Goal: Contribute content: Add original content to the website for others to see

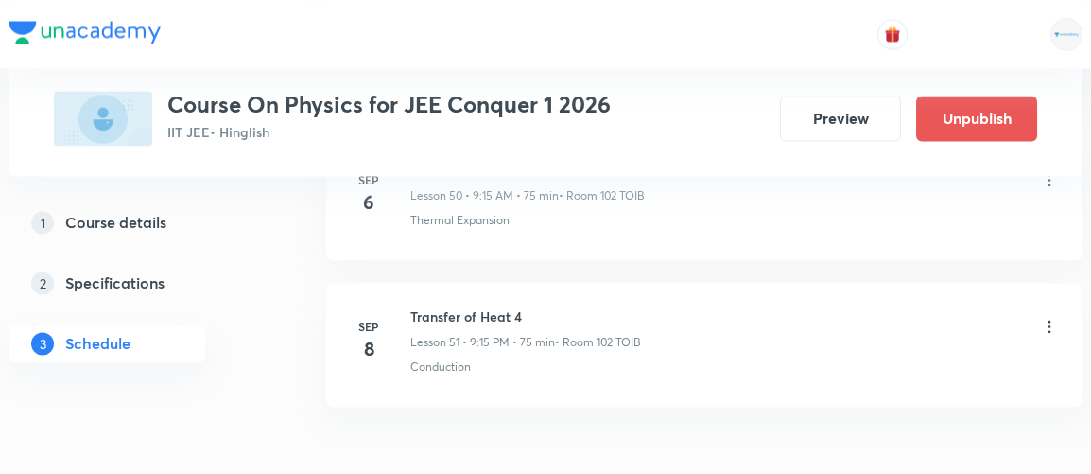
scroll to position [8600, 0]
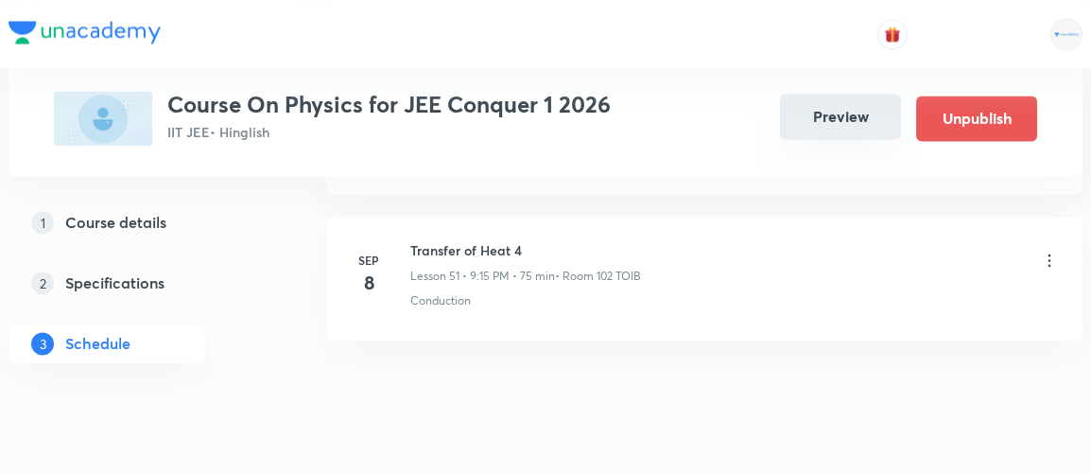
click at [856, 132] on button "Preview" at bounding box center [840, 116] width 121 height 45
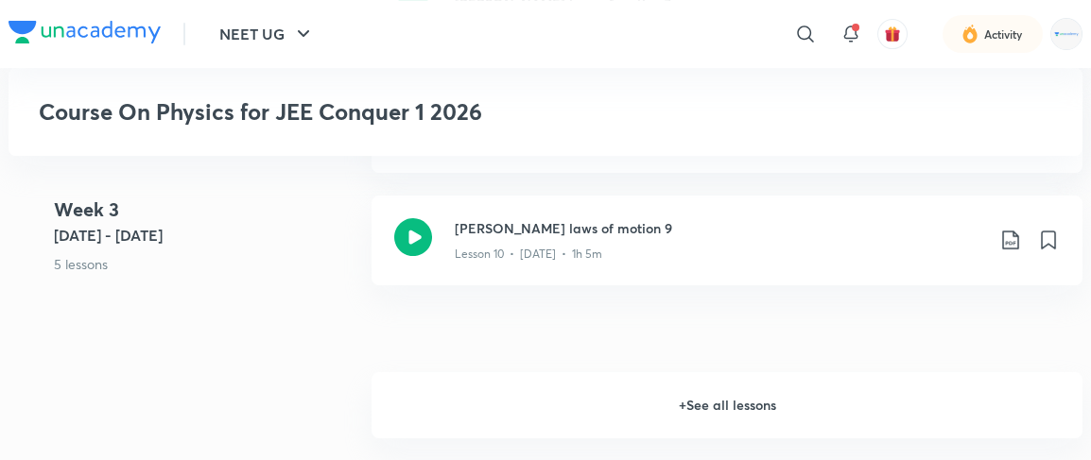
scroll to position [1667, 0]
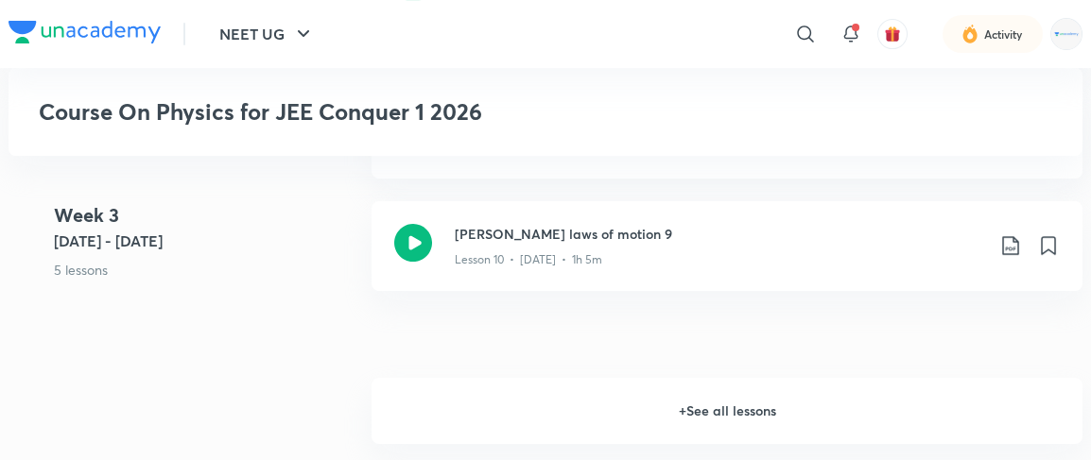
click at [719, 403] on h6 "+ See all lessons" at bounding box center [727, 411] width 711 height 66
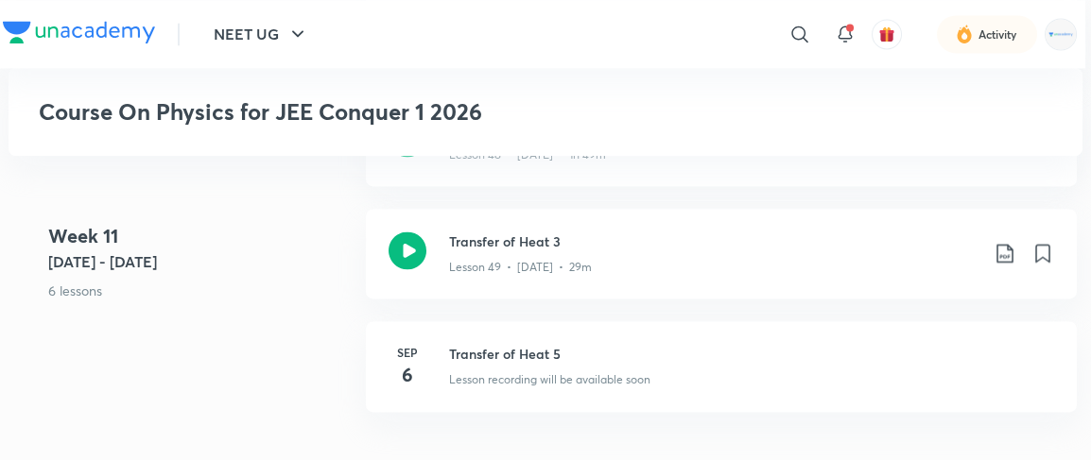
scroll to position [6864, 6]
click at [493, 248] on h3 "Transfer of Heat 3" at bounding box center [713, 243] width 529 height 20
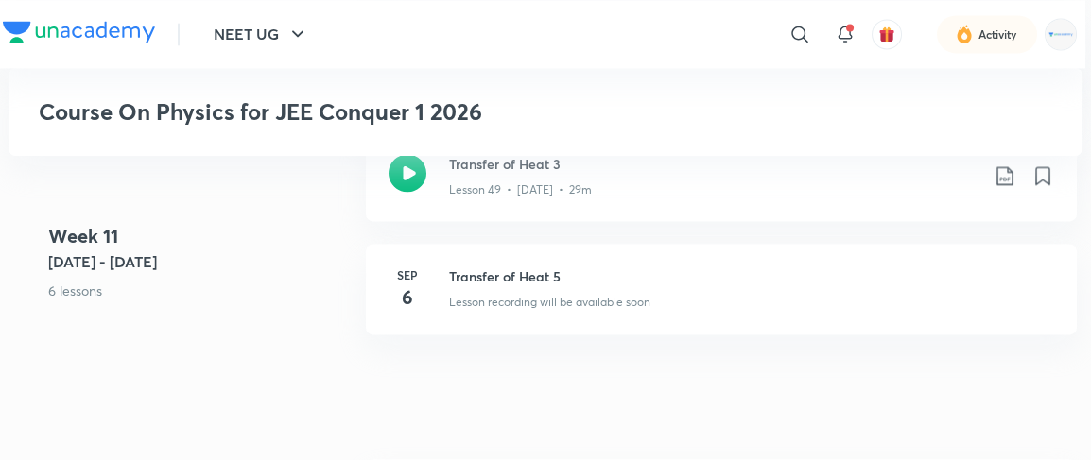
scroll to position [6954, 6]
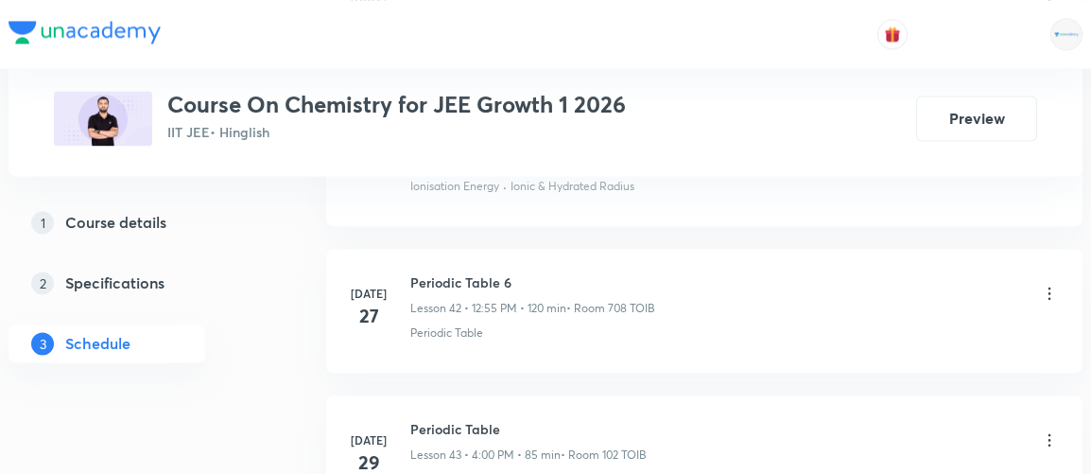
scroll to position [9060, 0]
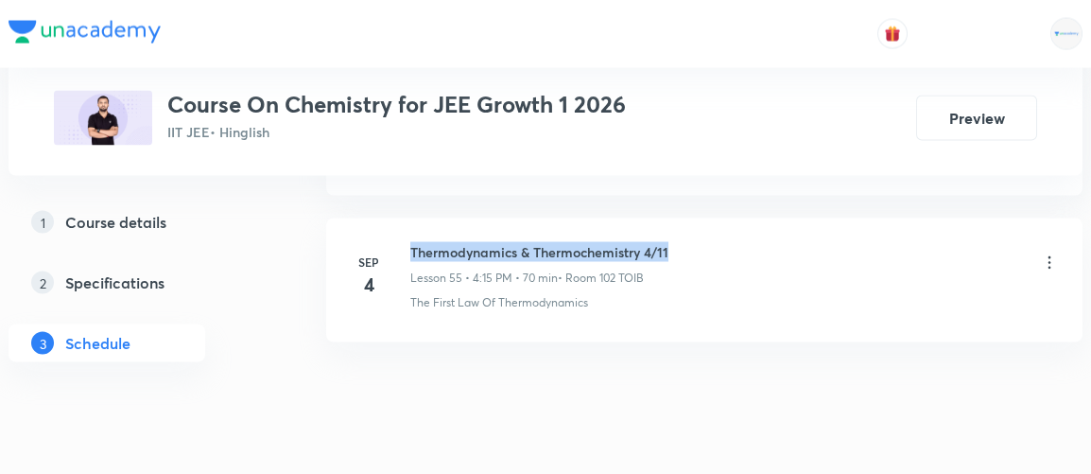
drag, startPoint x: 411, startPoint y: 206, endPoint x: 702, endPoint y: 213, distance: 291.2
click at [702, 242] on div "Thermodynamics & Thermochemistry 4/11 Lesson 55 • 4:15 PM • 70 min • Room 102 T…" at bounding box center [734, 264] width 649 height 44
copy h6 "Thermodynamics & Thermochemistry 4/11"
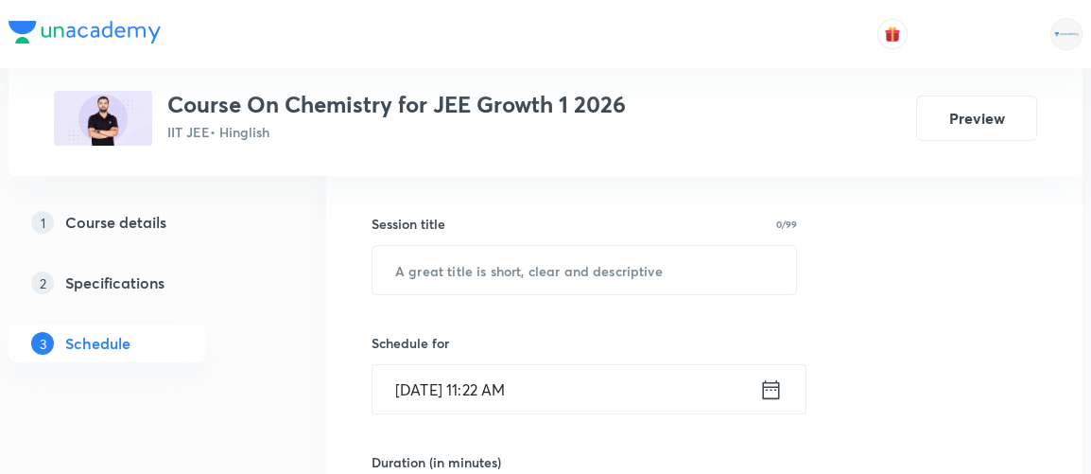
scroll to position [276, 0]
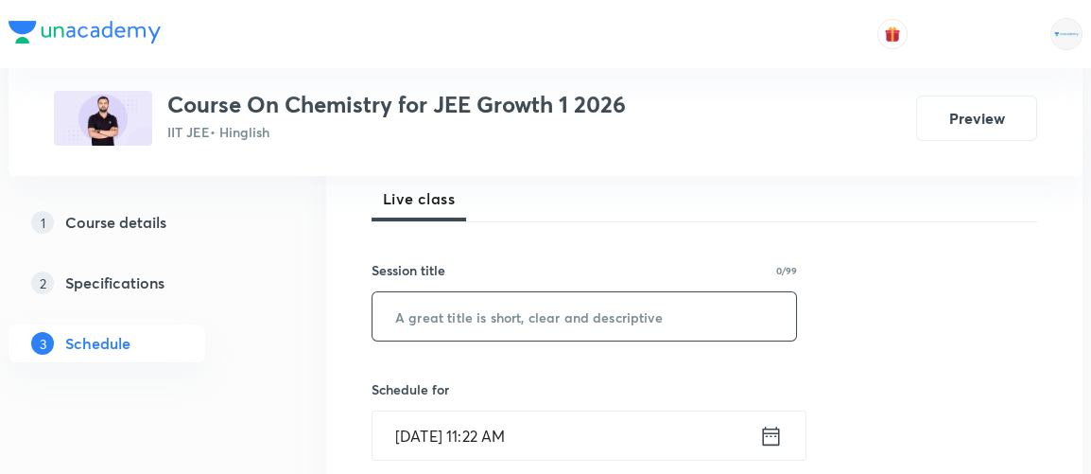
click at [579, 309] on input "text" at bounding box center [584, 316] width 424 height 48
paste input "Thermodynamics & Thermochemistry 4/11"
click at [665, 318] on input "Thermodynamics & Thermochemistry 4/11" at bounding box center [584, 316] width 424 height 48
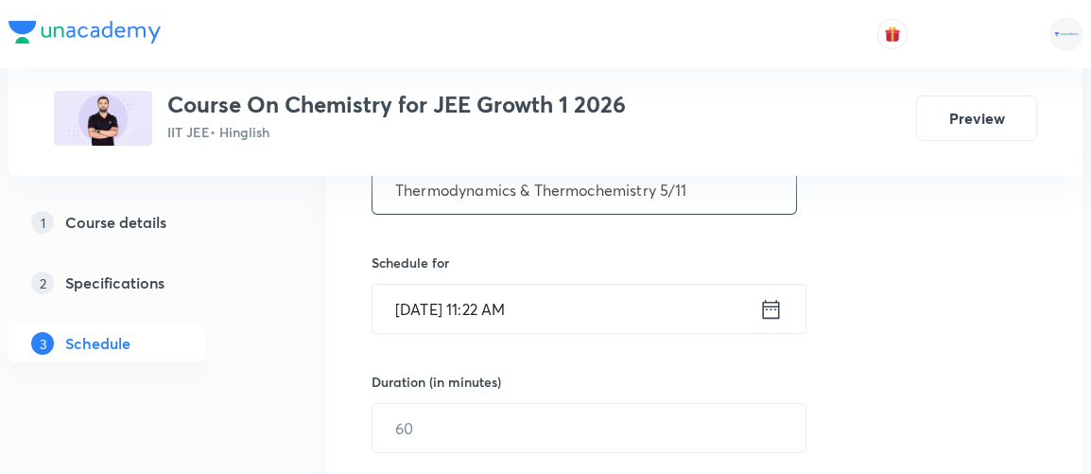
scroll to position [404, 0]
type input "Thermodynamics & Thermochemistry 5/11"
click at [766, 311] on icon at bounding box center [771, 308] width 24 height 26
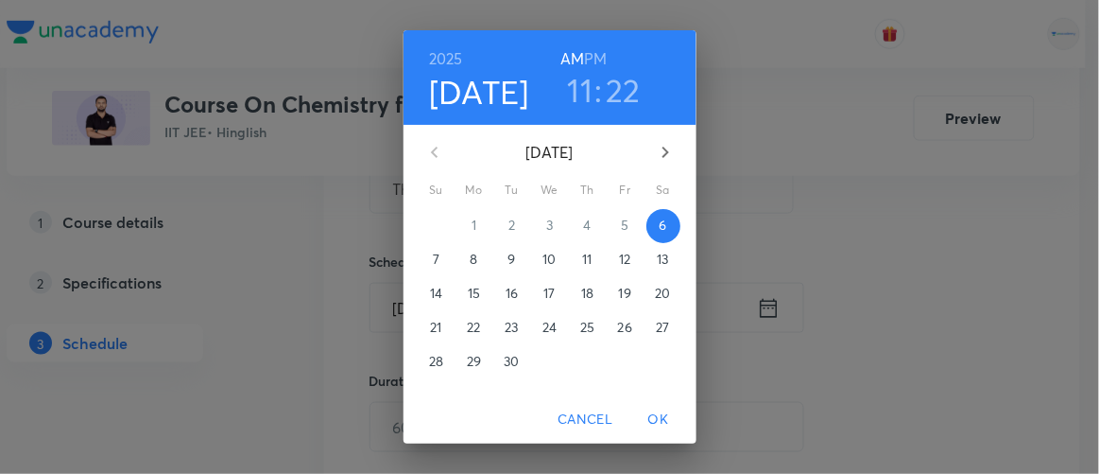
click at [584, 61] on h6 "PM" at bounding box center [595, 58] width 23 height 26
click at [574, 87] on h3 "11" at bounding box center [581, 90] width 26 height 40
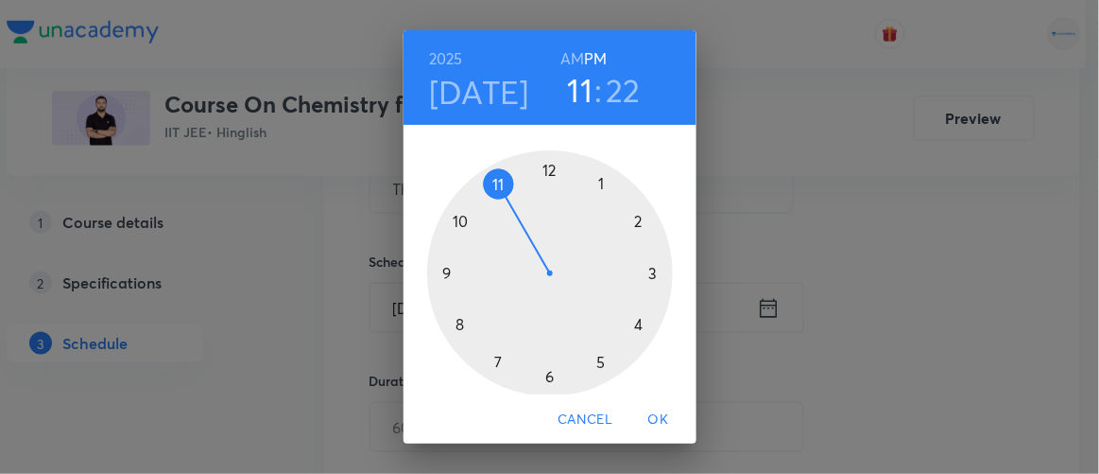
click at [630, 326] on div at bounding box center [550, 273] width 246 height 246
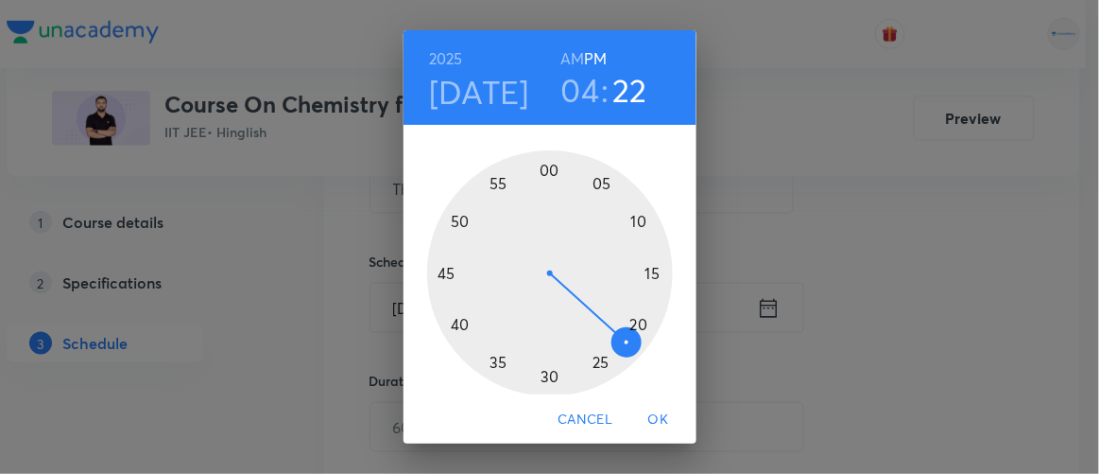
click at [542, 173] on div at bounding box center [550, 273] width 246 height 246
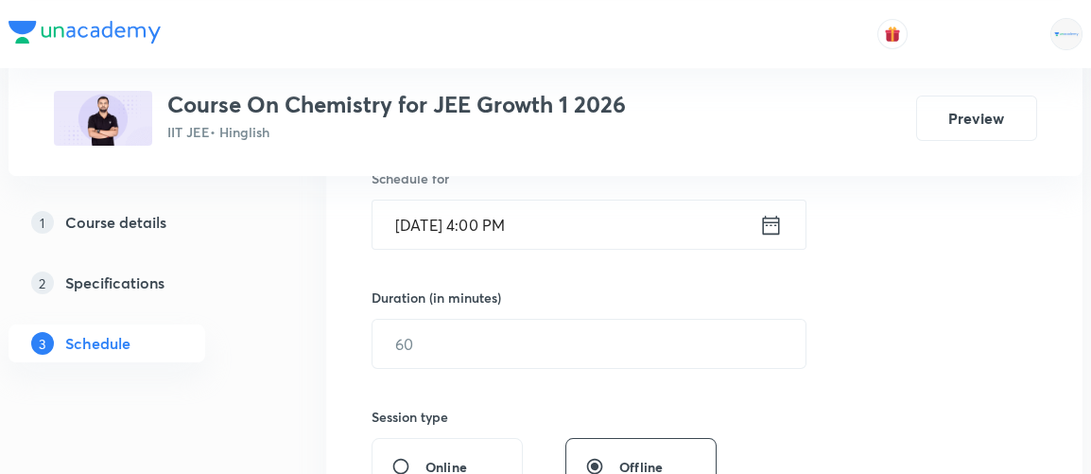
scroll to position [502, 0]
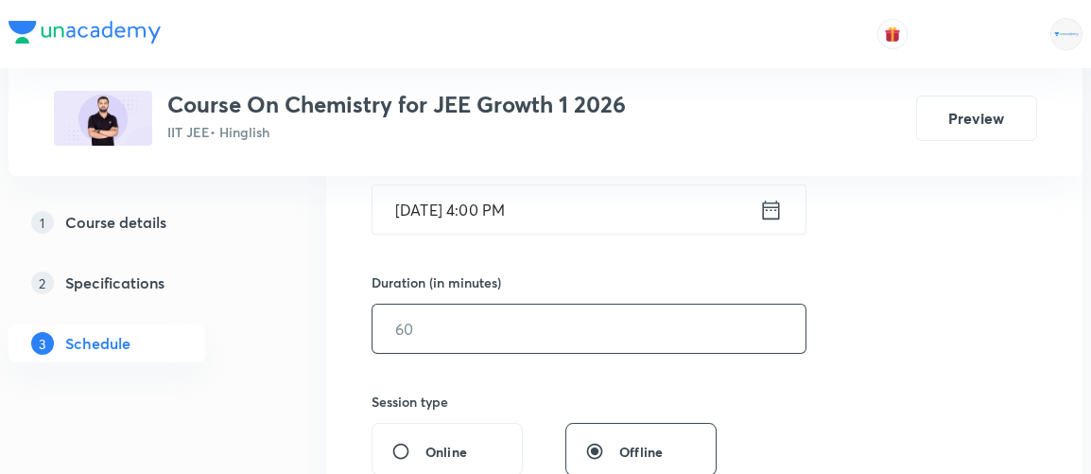
click at [423, 325] on input "text" at bounding box center [588, 328] width 433 height 48
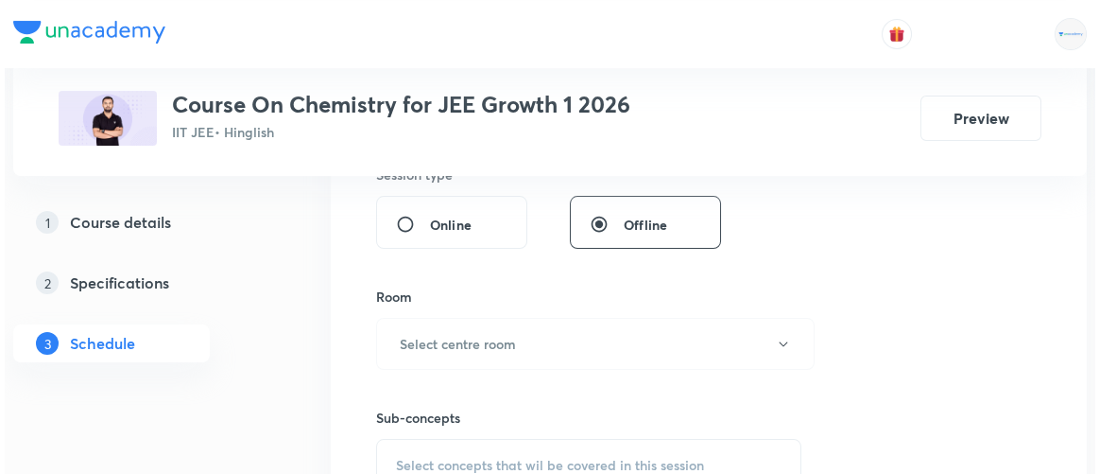
scroll to position [731, 0]
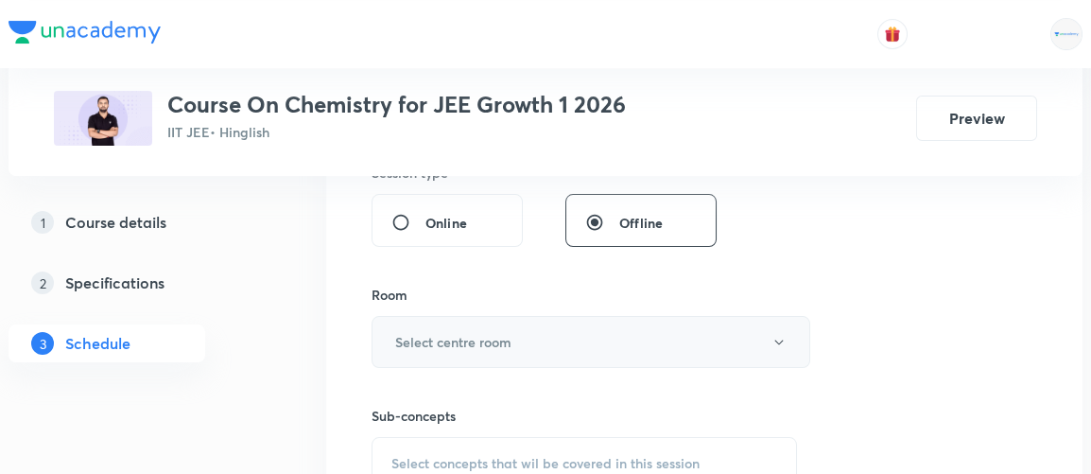
type input "85"
click at [417, 339] on h6 "Select centre room" at bounding box center [453, 342] width 116 height 20
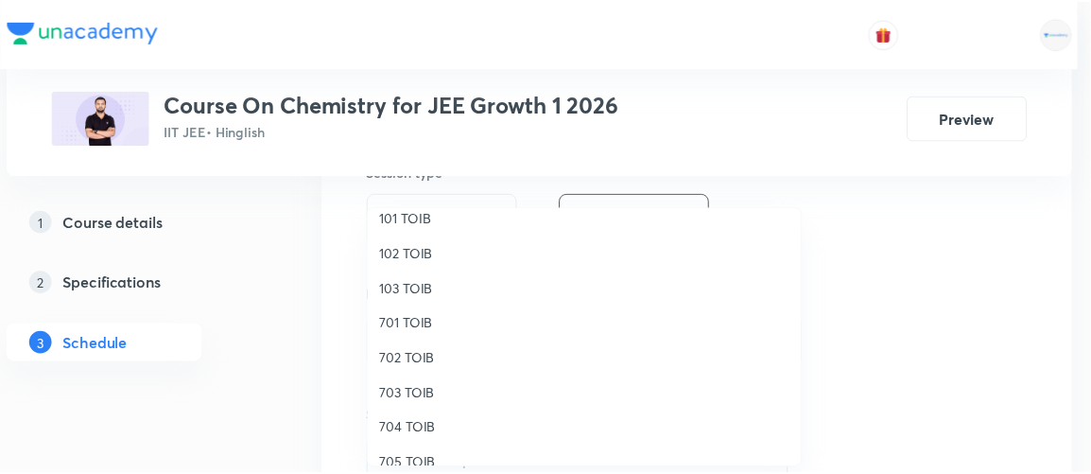
scroll to position [60, 0]
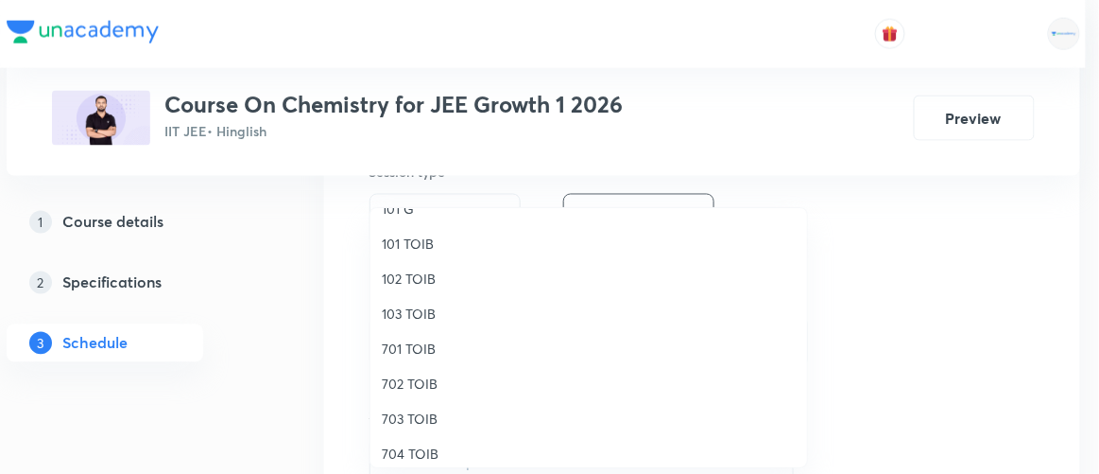
click at [407, 281] on span "102 TOIB" at bounding box center [589, 278] width 414 height 20
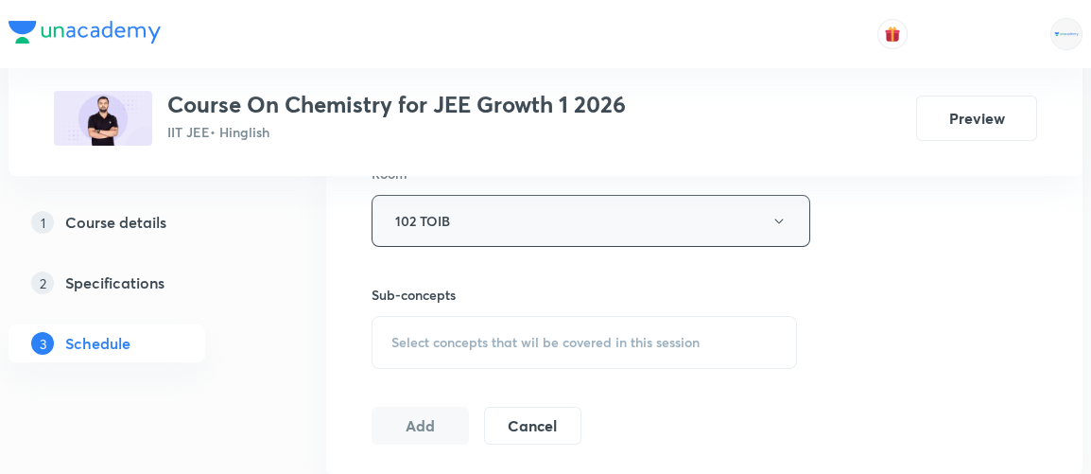
scroll to position [861, 0]
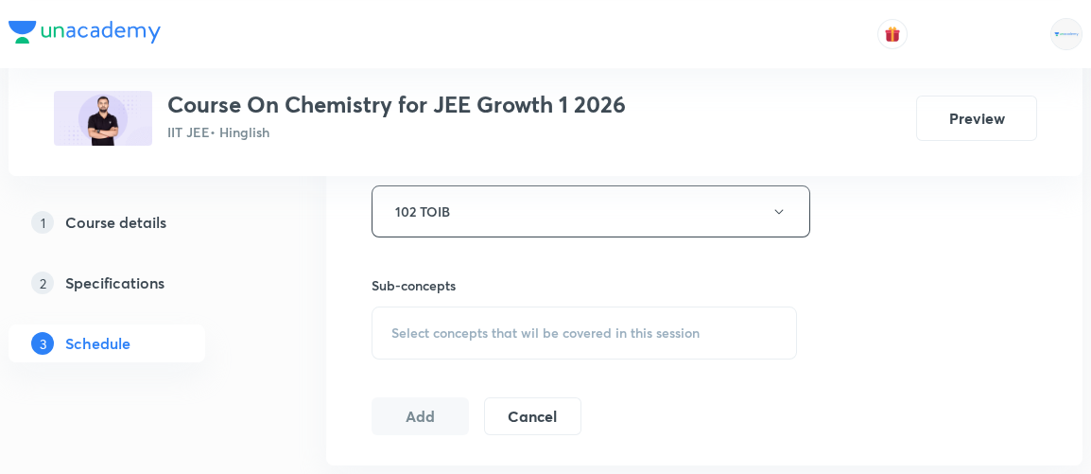
click at [527, 329] on span "Select concepts that wil be covered in this session" at bounding box center [545, 332] width 308 height 15
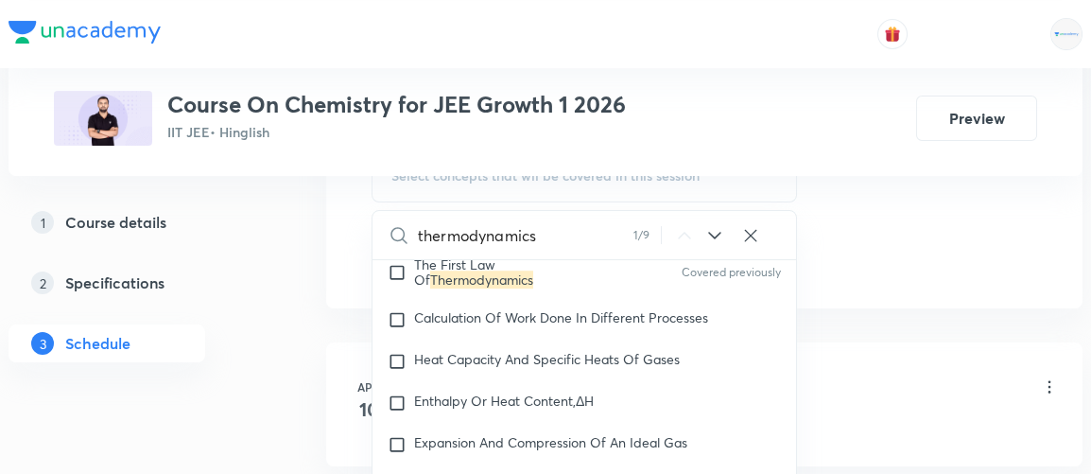
scroll to position [3367, 0]
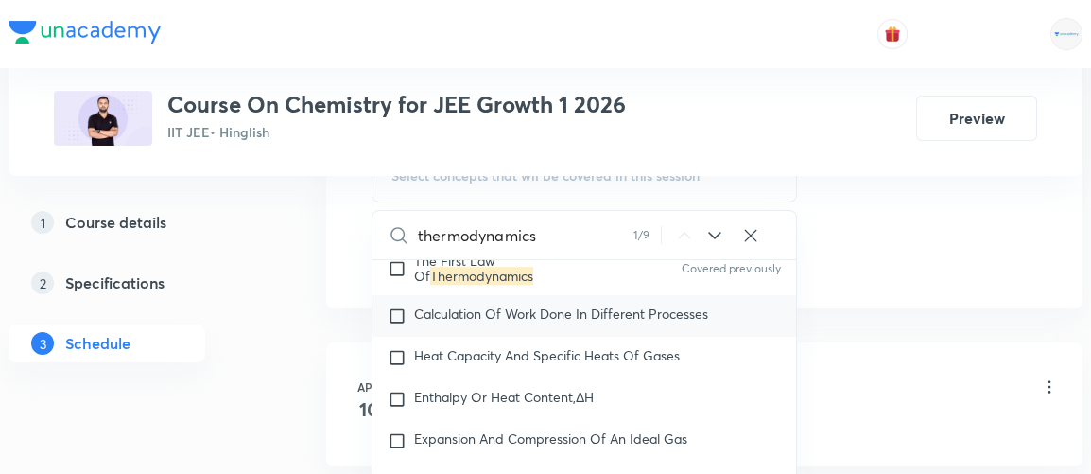
type input "thermodynamics"
click at [397, 306] on input "checkbox" at bounding box center [401, 315] width 26 height 19
checkbox input "true"
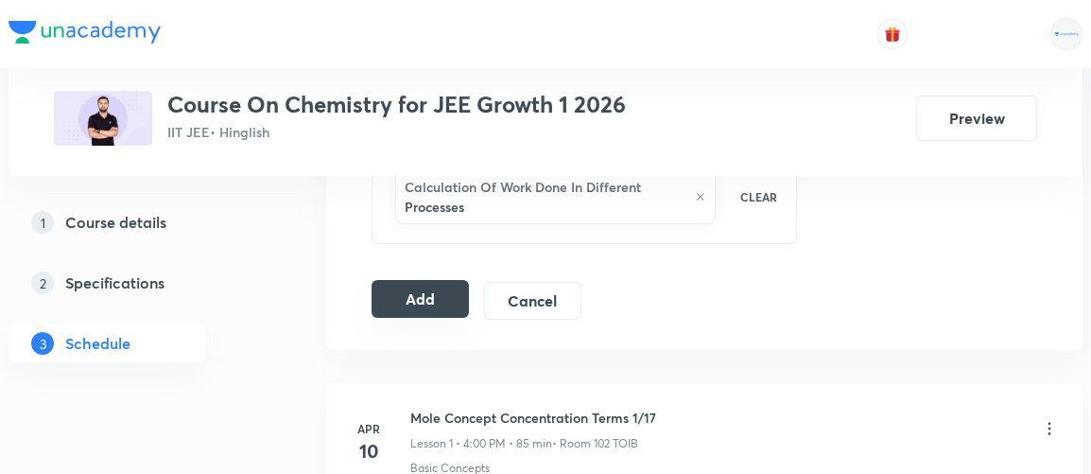
click at [427, 292] on button "Add" at bounding box center [420, 299] width 97 height 38
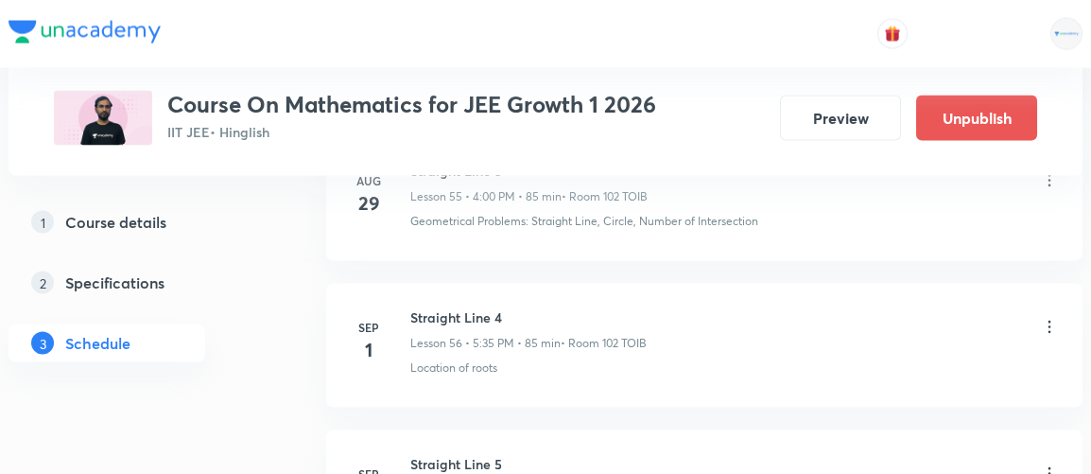
scroll to position [9644, 0]
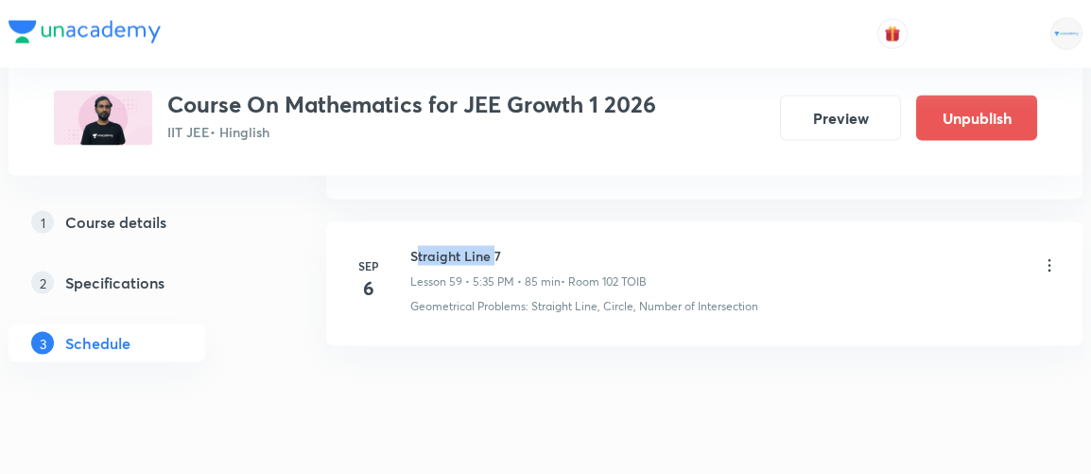
drag, startPoint x: 414, startPoint y: 211, endPoint x: 491, endPoint y: 202, distance: 77.0
click at [491, 246] on h6 "Straight Line 7" at bounding box center [528, 256] width 236 height 20
drag, startPoint x: 409, startPoint y: 210, endPoint x: 532, endPoint y: 197, distance: 123.6
click at [532, 246] on h6 "Straight Line 7" at bounding box center [528, 256] width 236 height 20
copy h6 "Straight Line 7"
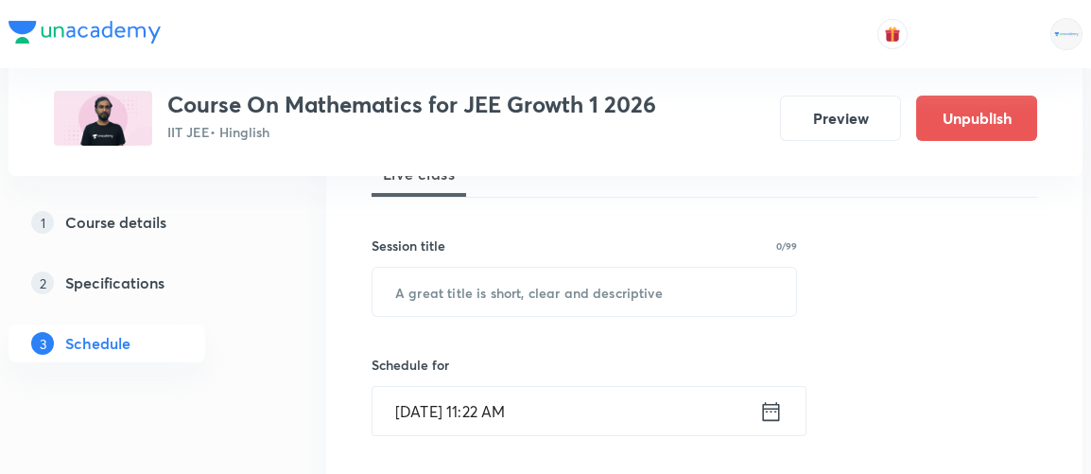
scroll to position [303, 0]
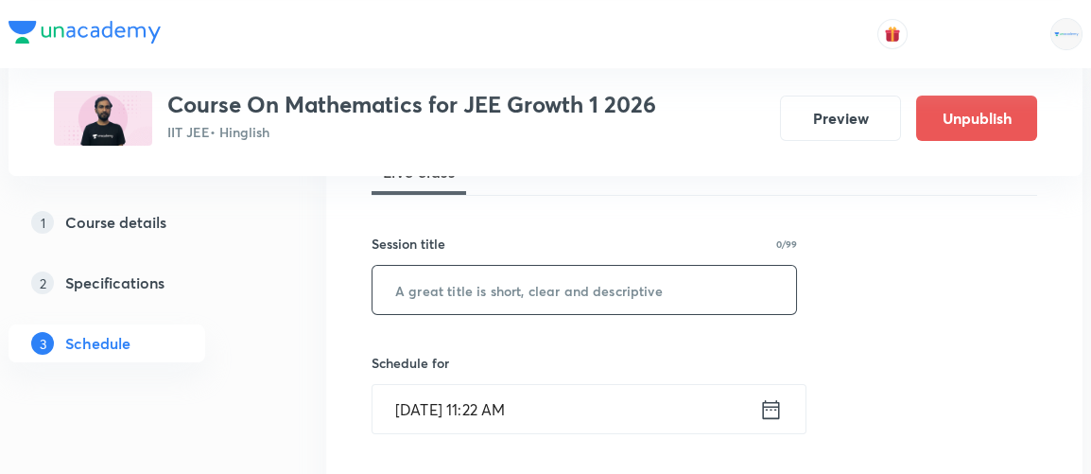
click at [568, 291] on input "text" at bounding box center [584, 290] width 424 height 48
paste input "Straight Line 7"
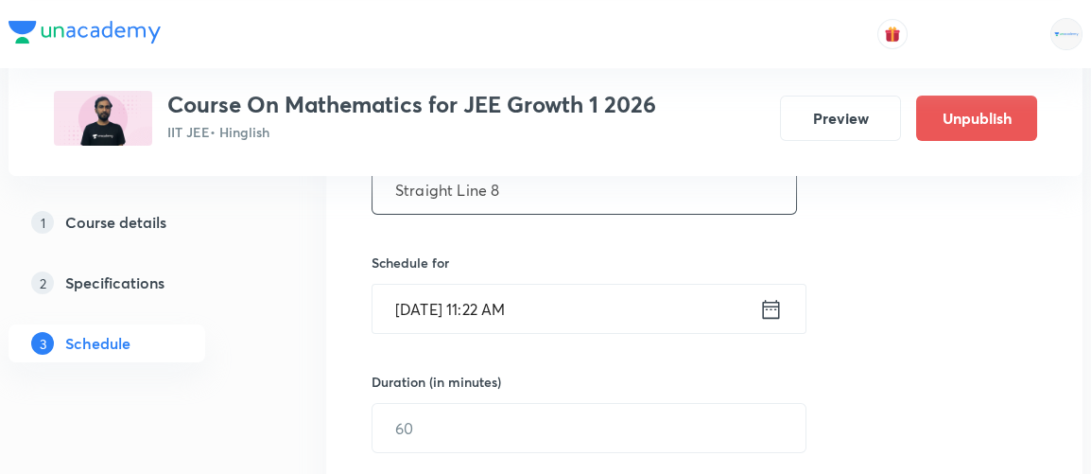
scroll to position [417, 0]
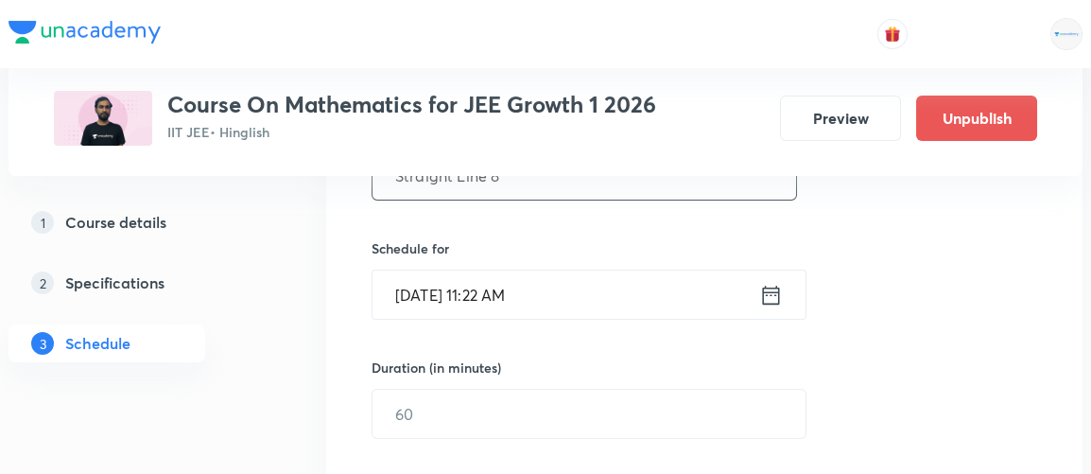
type input "Straight Line 8"
click at [769, 295] on icon at bounding box center [771, 295] width 24 height 26
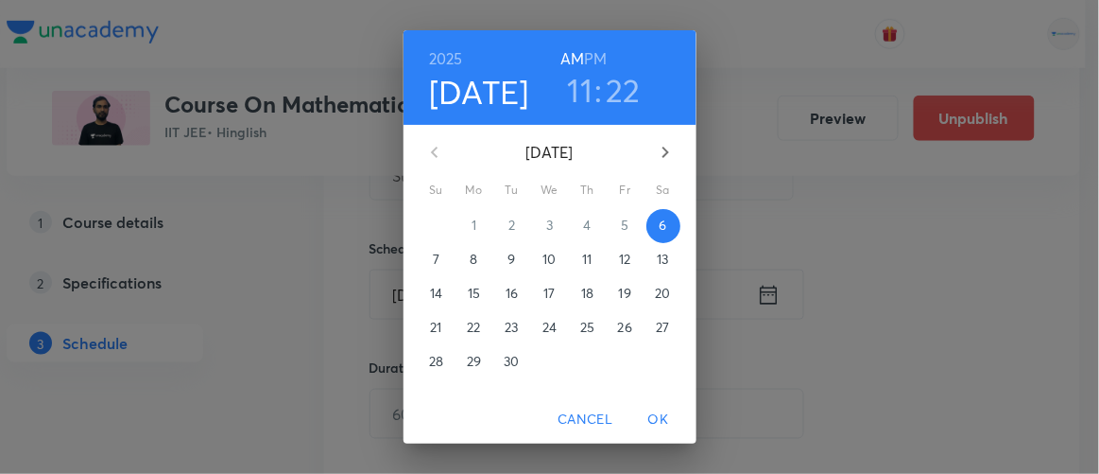
click at [593, 63] on h6 "PM" at bounding box center [595, 58] width 23 height 26
click at [577, 86] on h3 "11" at bounding box center [581, 90] width 26 height 40
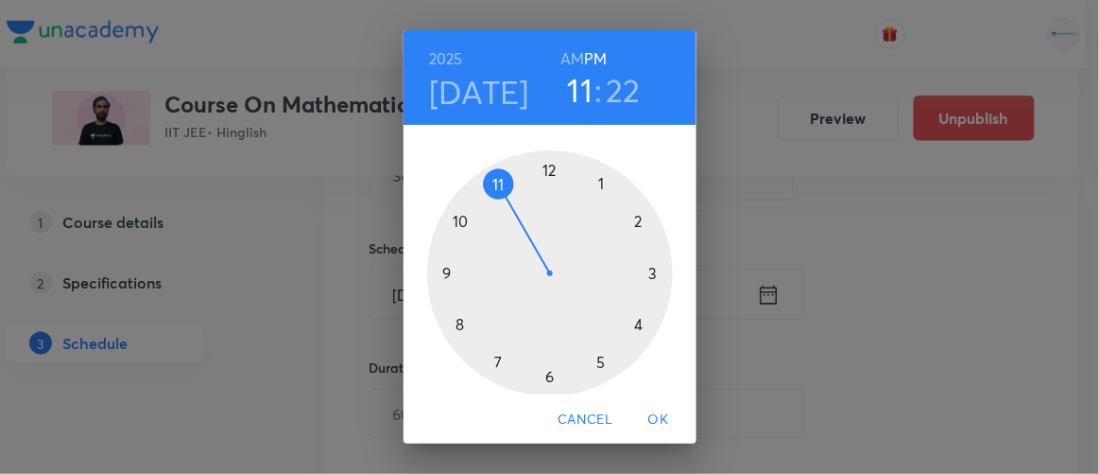
click at [596, 366] on div at bounding box center [550, 273] width 246 height 246
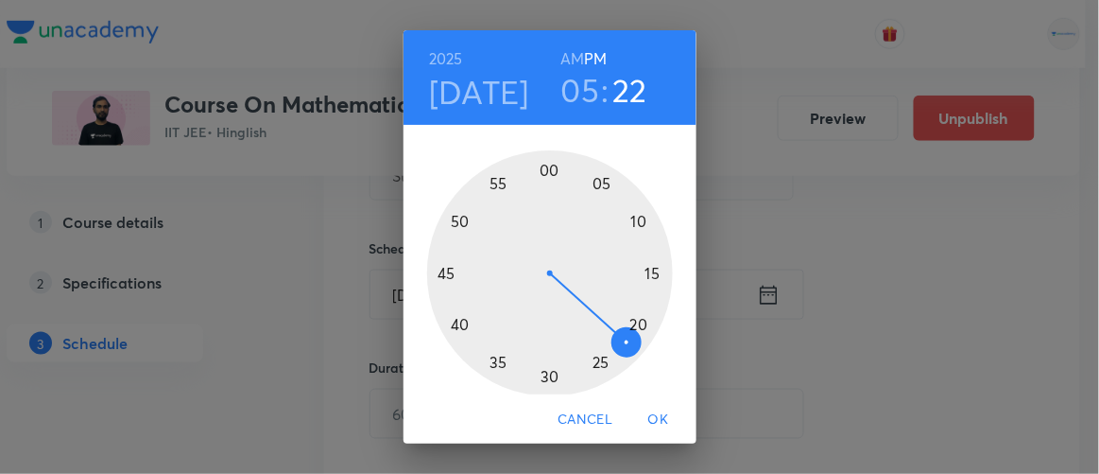
click at [487, 363] on div at bounding box center [550, 273] width 246 height 246
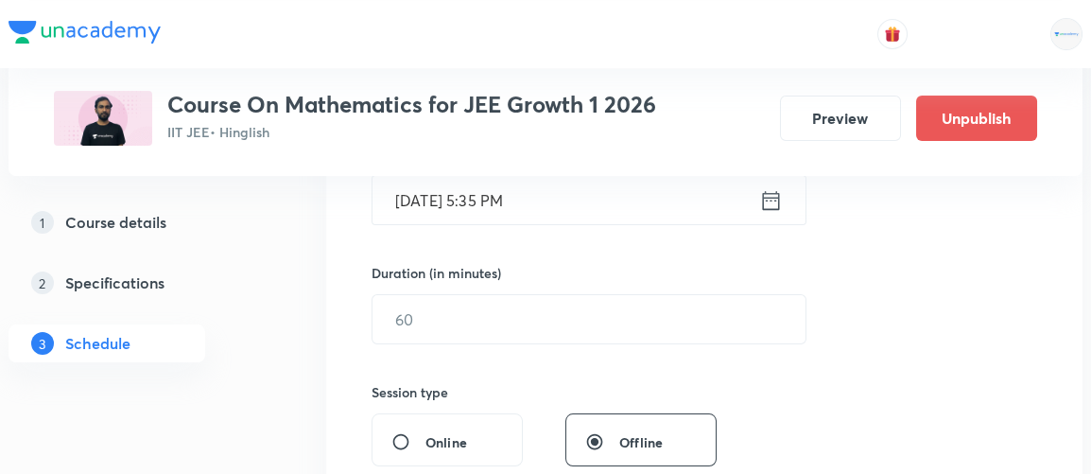
scroll to position [530, 0]
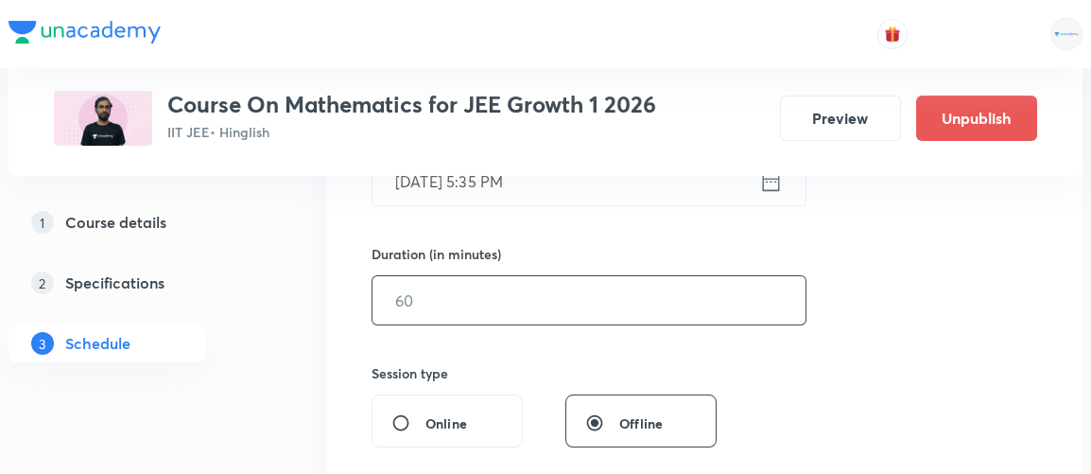
click at [435, 307] on input "text" at bounding box center [588, 300] width 433 height 48
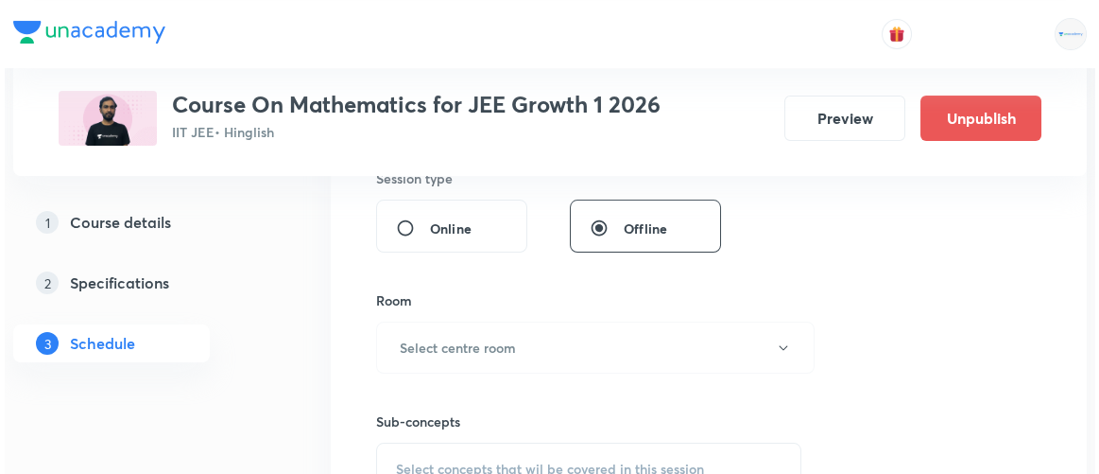
scroll to position [725, 0]
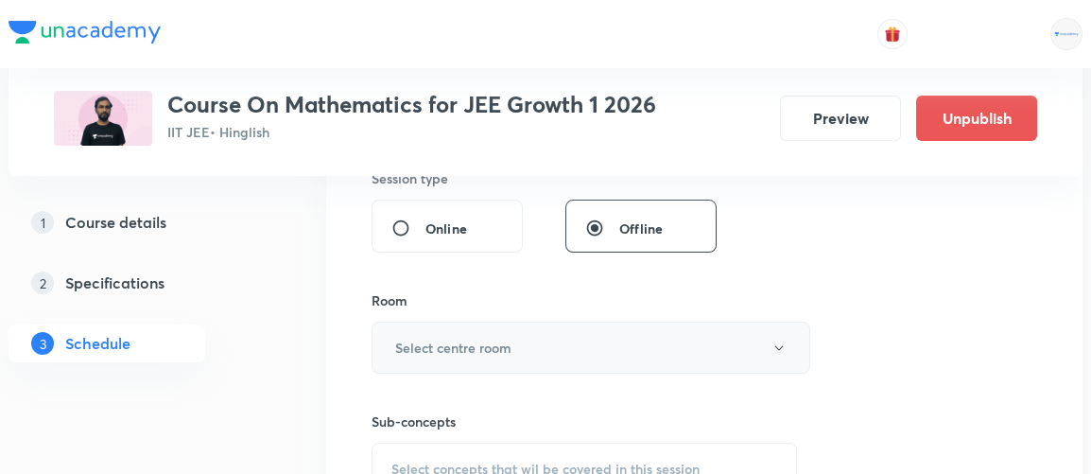
type input "85"
click at [435, 339] on h6 "Select centre room" at bounding box center [453, 347] width 116 height 20
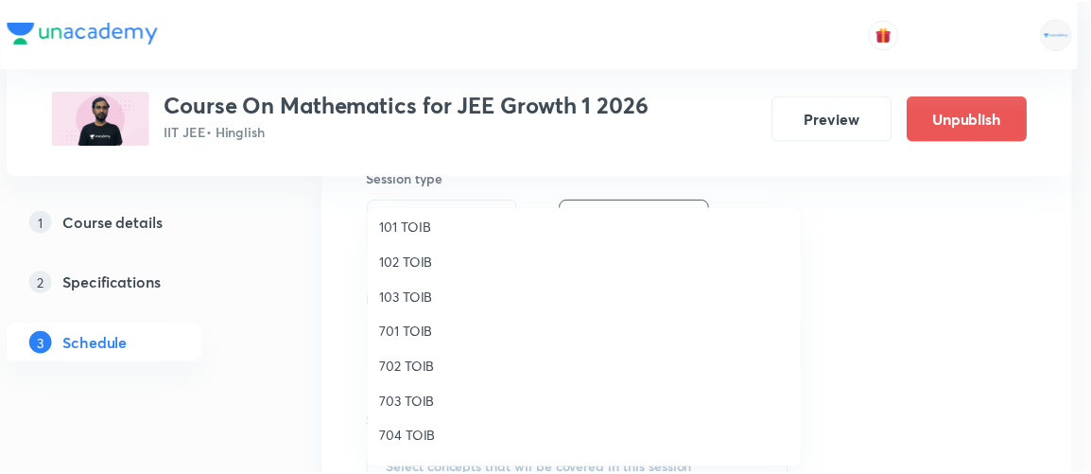
scroll to position [77, 0]
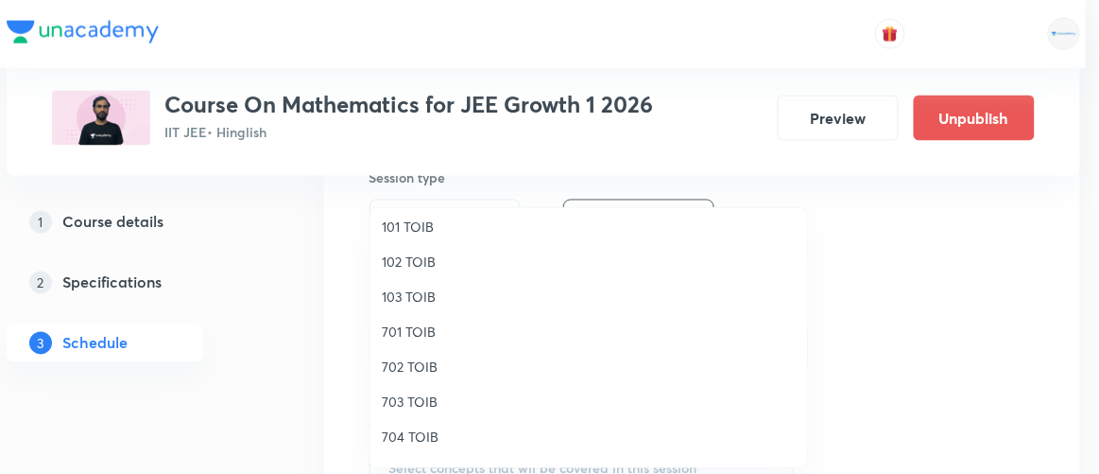
click at [419, 261] on span "102 TOIB" at bounding box center [589, 261] width 414 height 20
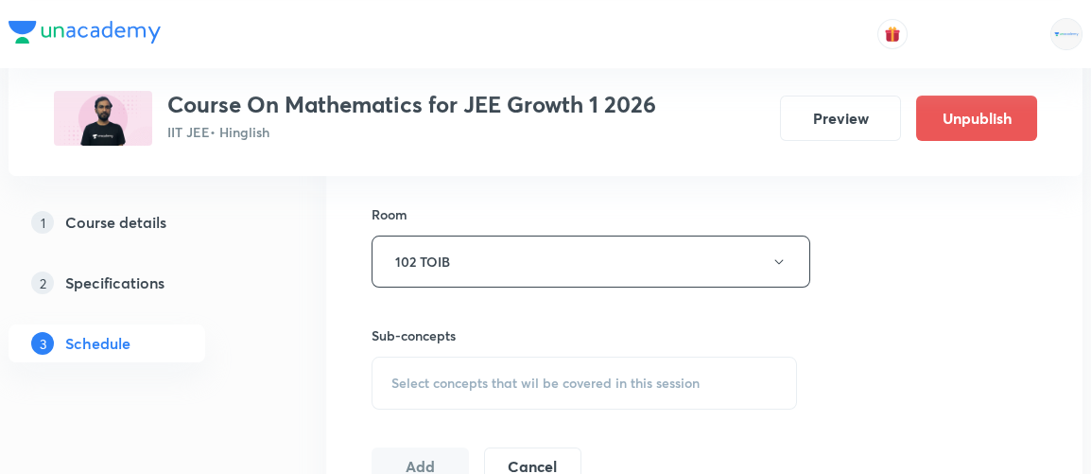
scroll to position [815, 0]
click at [494, 372] on span "Select concepts that wil be covered in this session" at bounding box center [545, 379] width 308 height 15
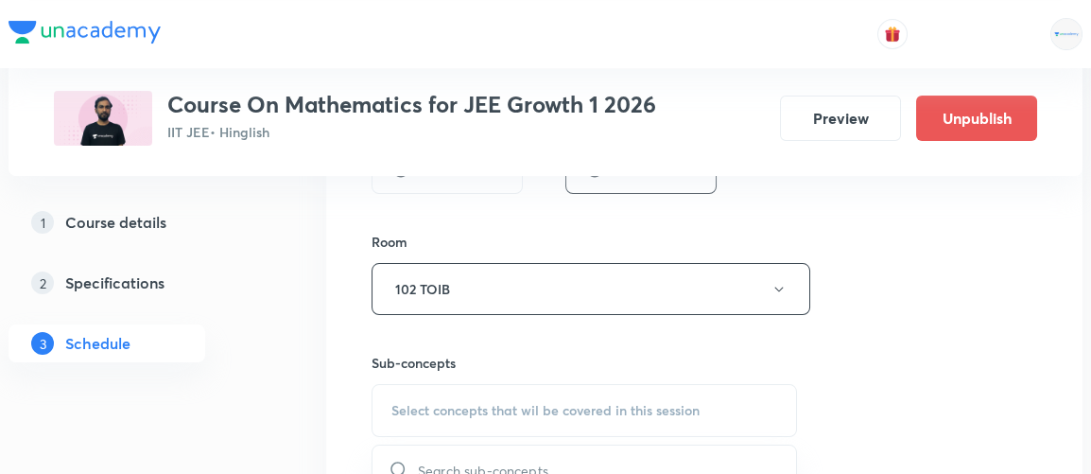
scroll to position [788, 0]
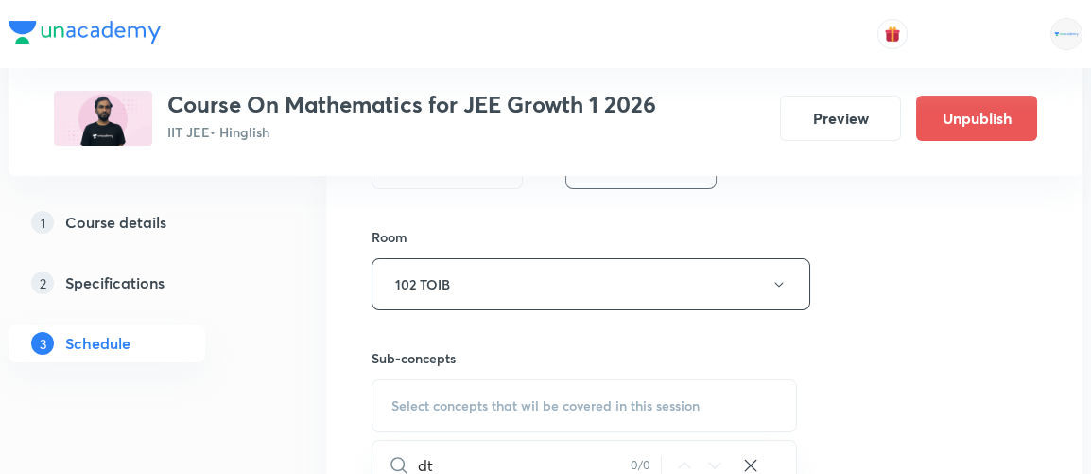
type input "d"
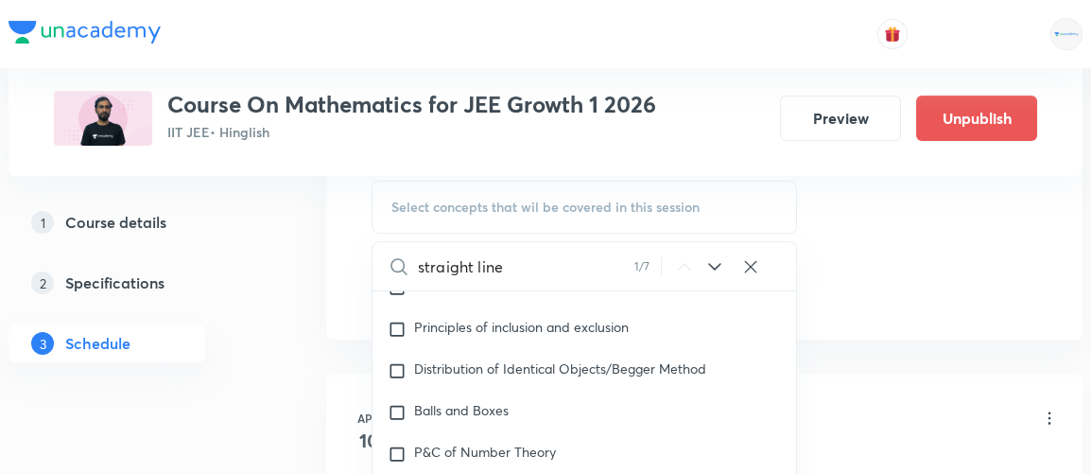
scroll to position [988, 0]
type input "straight line"
click at [715, 257] on icon at bounding box center [714, 265] width 23 height 23
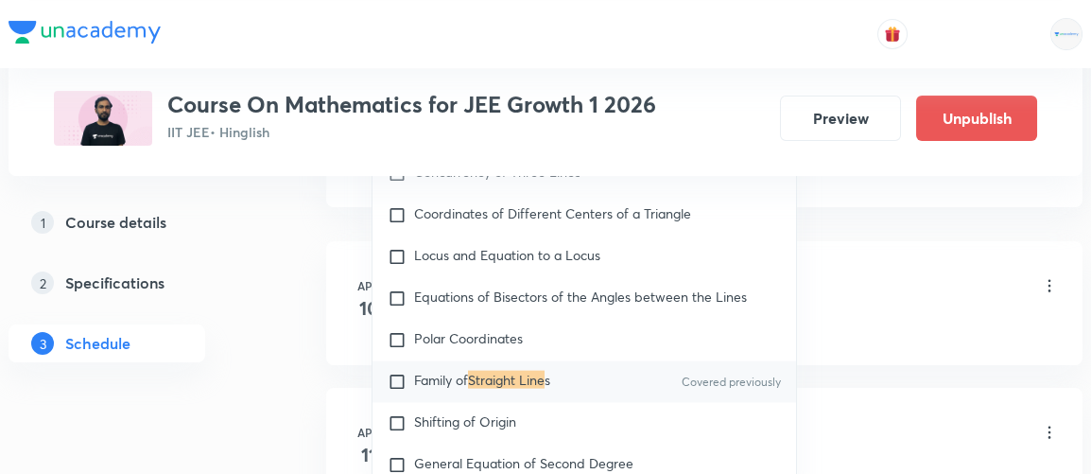
scroll to position [1124, 0]
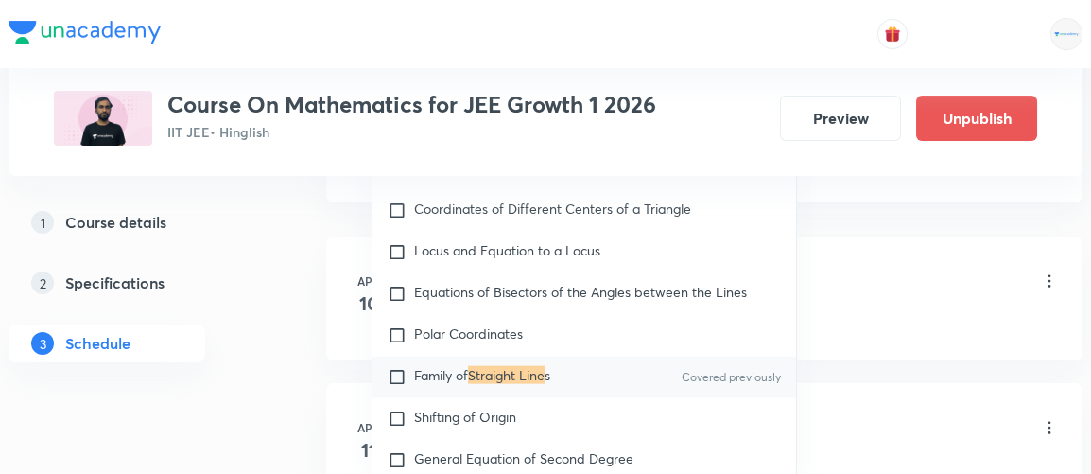
click at [390, 387] on input "checkbox" at bounding box center [401, 377] width 26 height 19
checkbox input "true"
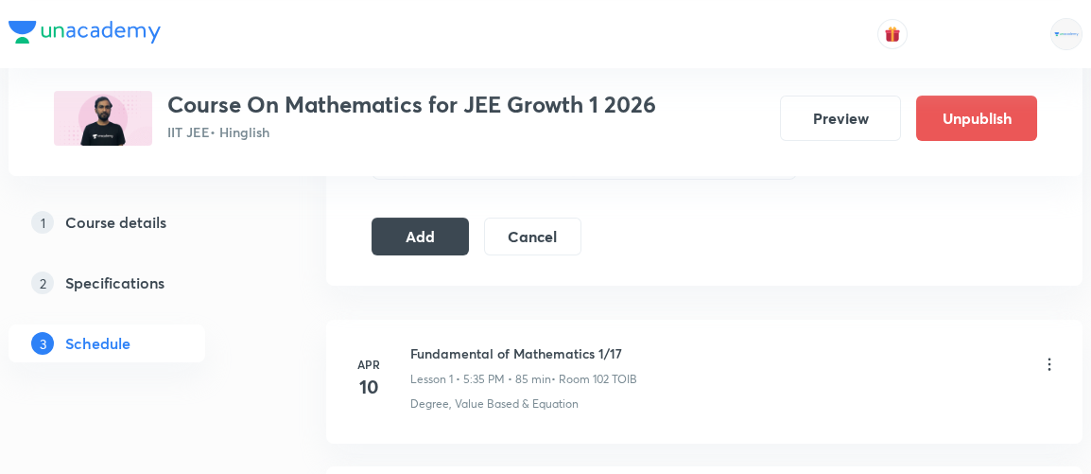
scroll to position [1057, 0]
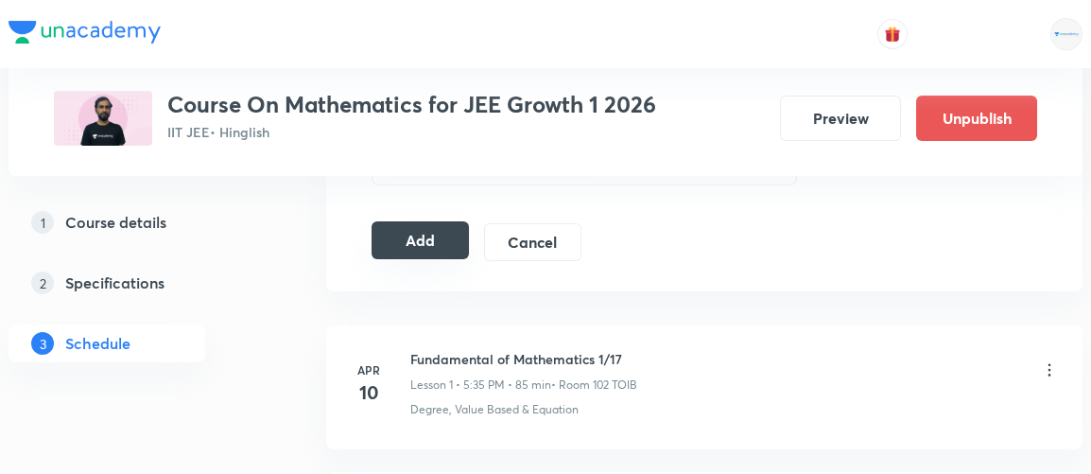
click at [433, 234] on button "Add" at bounding box center [420, 240] width 97 height 38
